Goal: Information Seeking & Learning: Learn about a topic

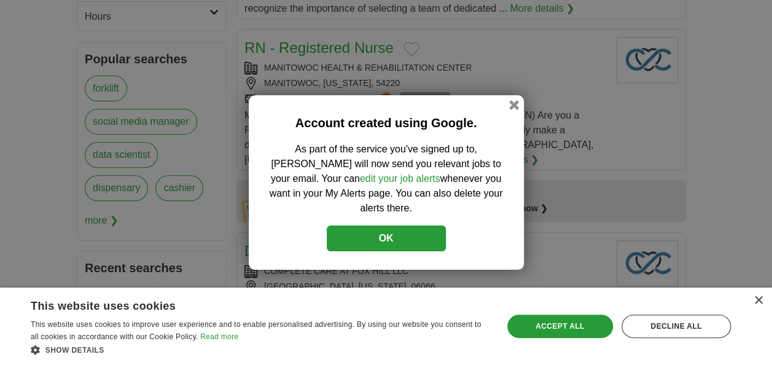
scroll to position [205, 0]
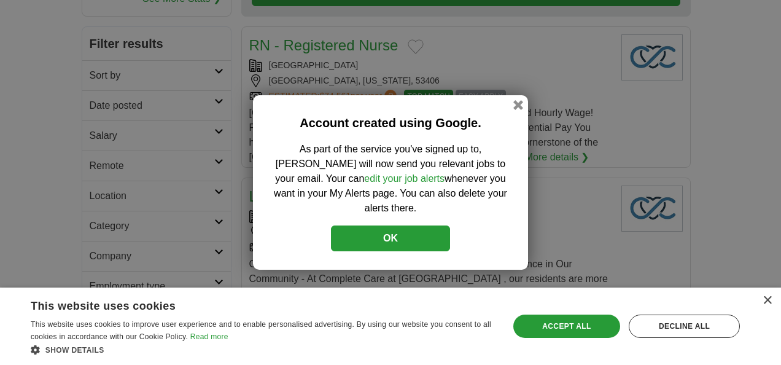
click at [397, 227] on button "OK" at bounding box center [390, 238] width 119 height 26
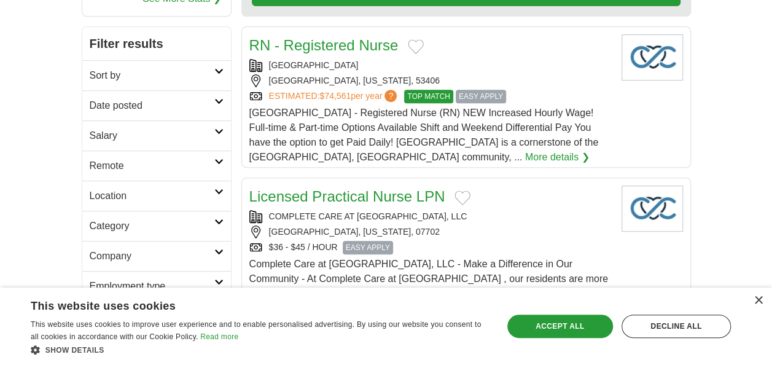
scroll to position [0, 0]
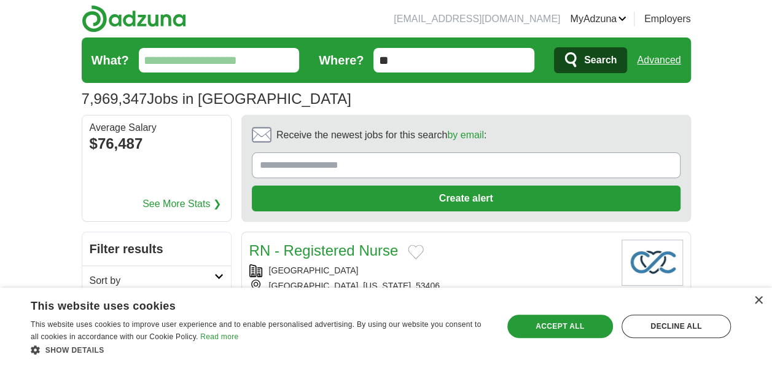
click at [220, 60] on input "What?" at bounding box center [219, 60] width 161 height 25
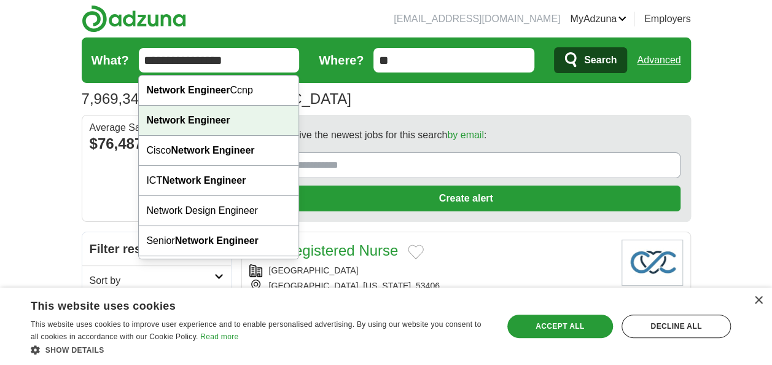
type input "**********"
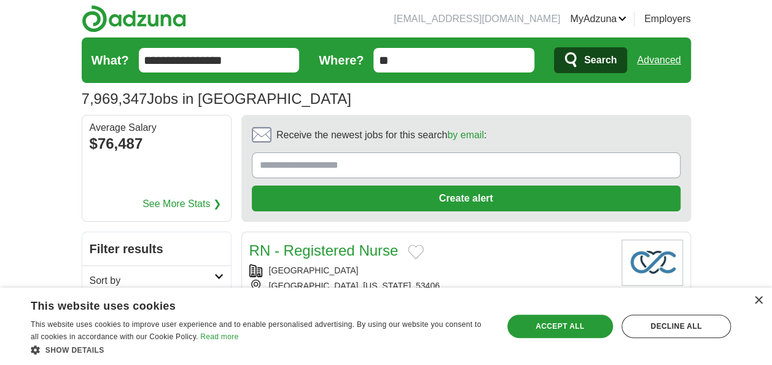
click at [576, 60] on icon "submit" at bounding box center [571, 60] width 15 height 17
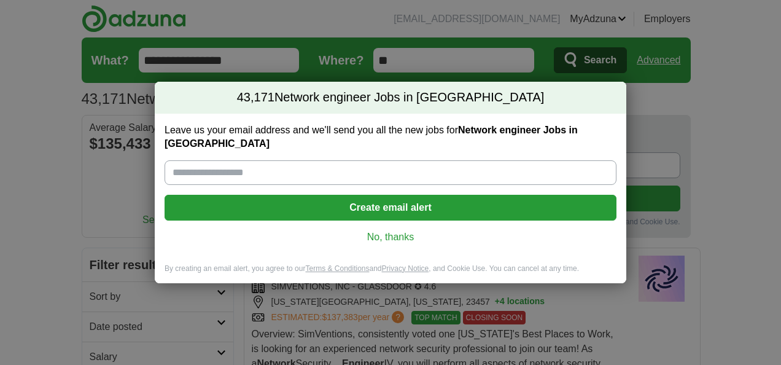
click at [403, 230] on link "No, thanks" at bounding box center [390, 237] width 432 height 14
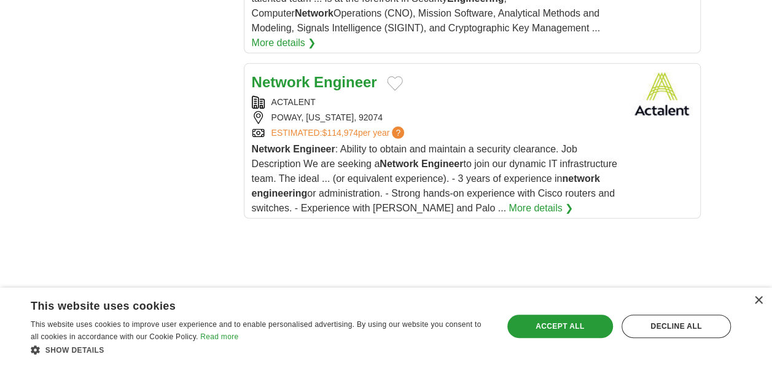
scroll to position [1886, 0]
